Goal: Transaction & Acquisition: Obtain resource

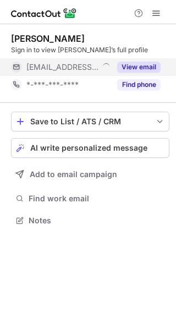
scroll to position [5, 5]
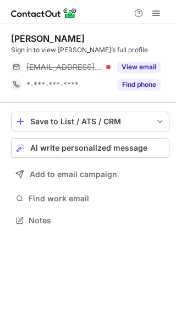
click at [135, 64] on button "View email" at bounding box center [138, 67] width 43 height 11
click at [57, 67] on span "Email Unavailable" at bounding box center [58, 67] width 65 height 10
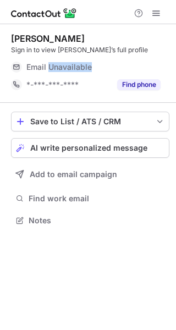
click at [57, 67] on span "Email Unavailable" at bounding box center [58, 67] width 65 height 10
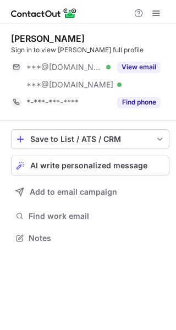
scroll to position [230, 176]
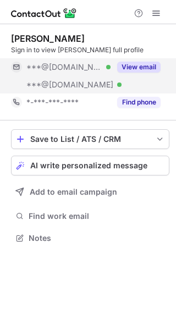
click at [135, 67] on button "View email" at bounding box center [138, 67] width 43 height 11
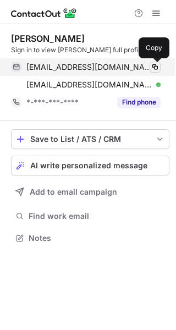
click at [152, 65] on span at bounding box center [155, 67] width 9 height 9
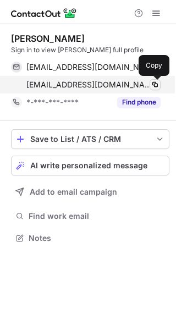
click at [154, 83] on span at bounding box center [155, 84] width 9 height 9
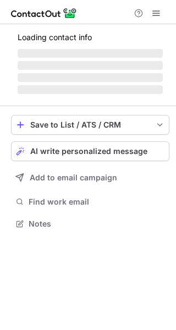
scroll to position [247, 176]
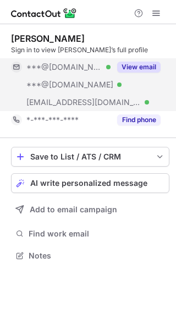
click at [140, 64] on button "View email" at bounding box center [138, 67] width 43 height 11
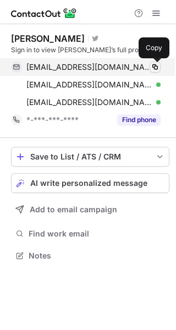
click at [155, 68] on span at bounding box center [155, 67] width 9 height 9
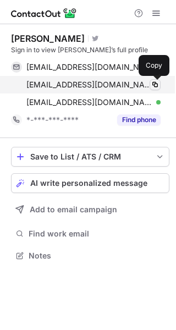
click at [154, 86] on span at bounding box center [155, 84] width 9 height 9
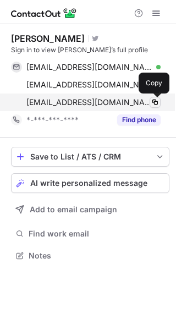
click at [153, 102] on span at bounding box center [155, 102] width 9 height 9
